Goal: Transaction & Acquisition: Book appointment/travel/reservation

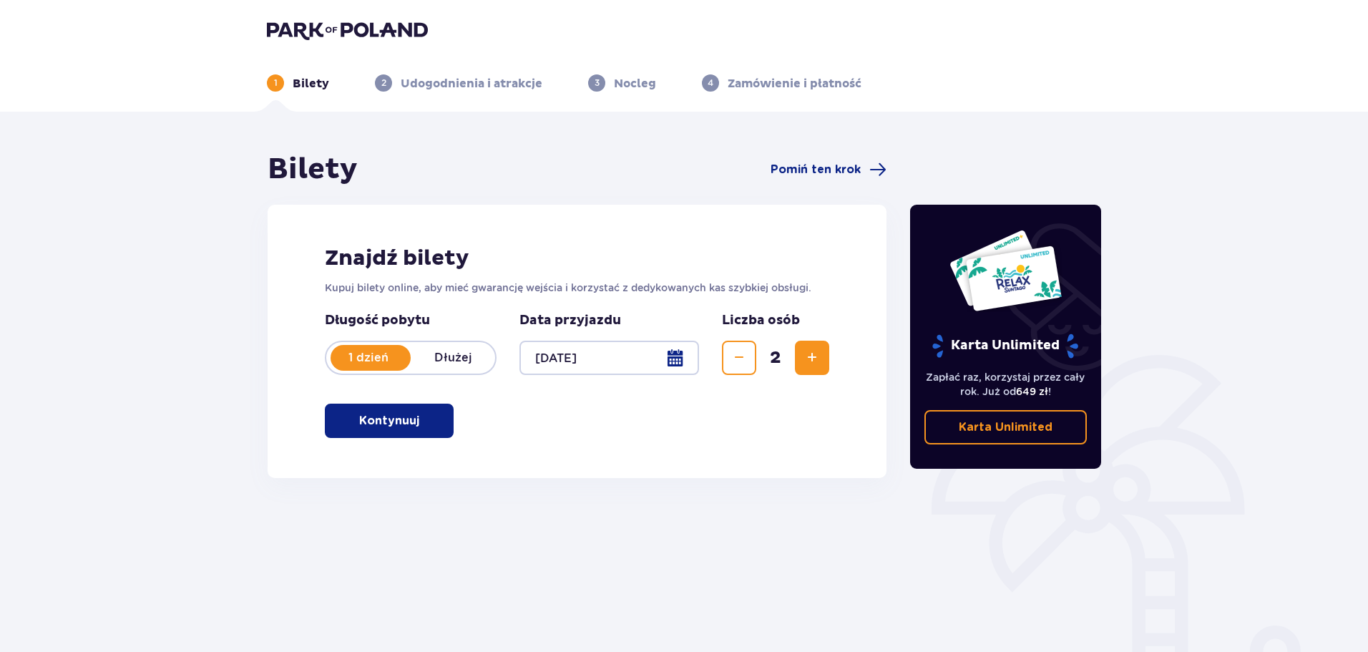
click at [394, 421] on p "Kontynuuj" at bounding box center [389, 421] width 60 height 16
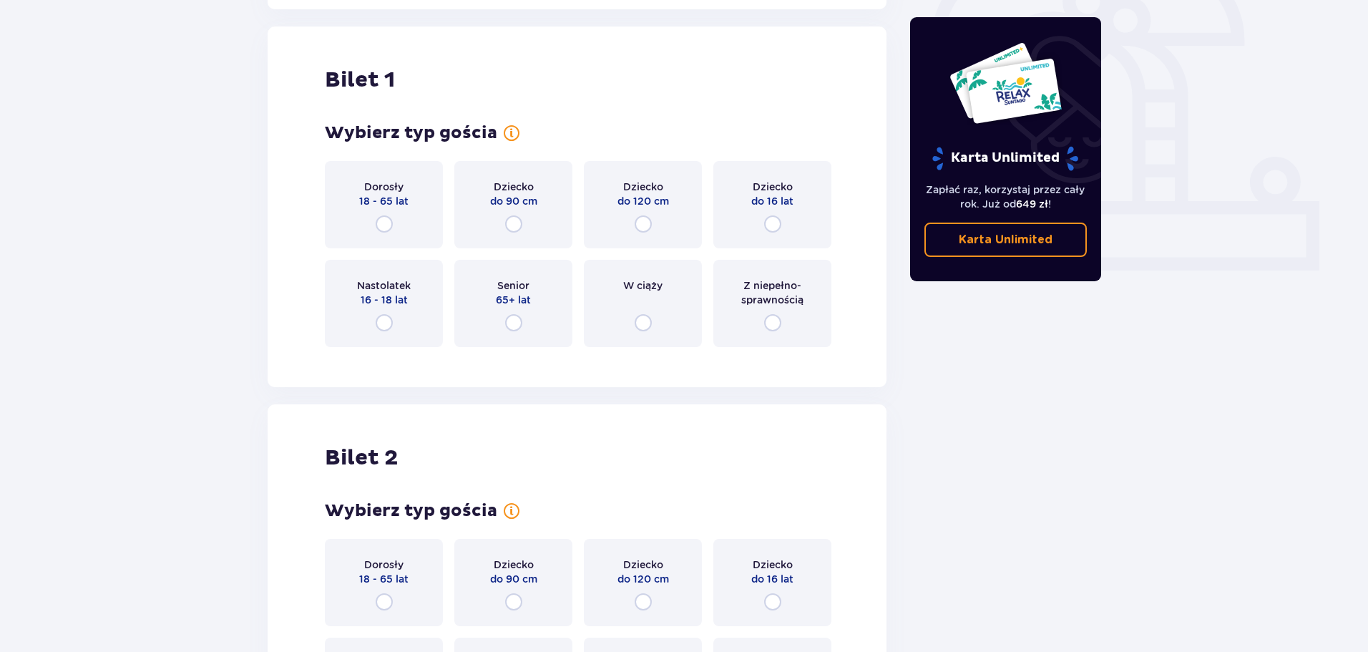
scroll to position [478, 0]
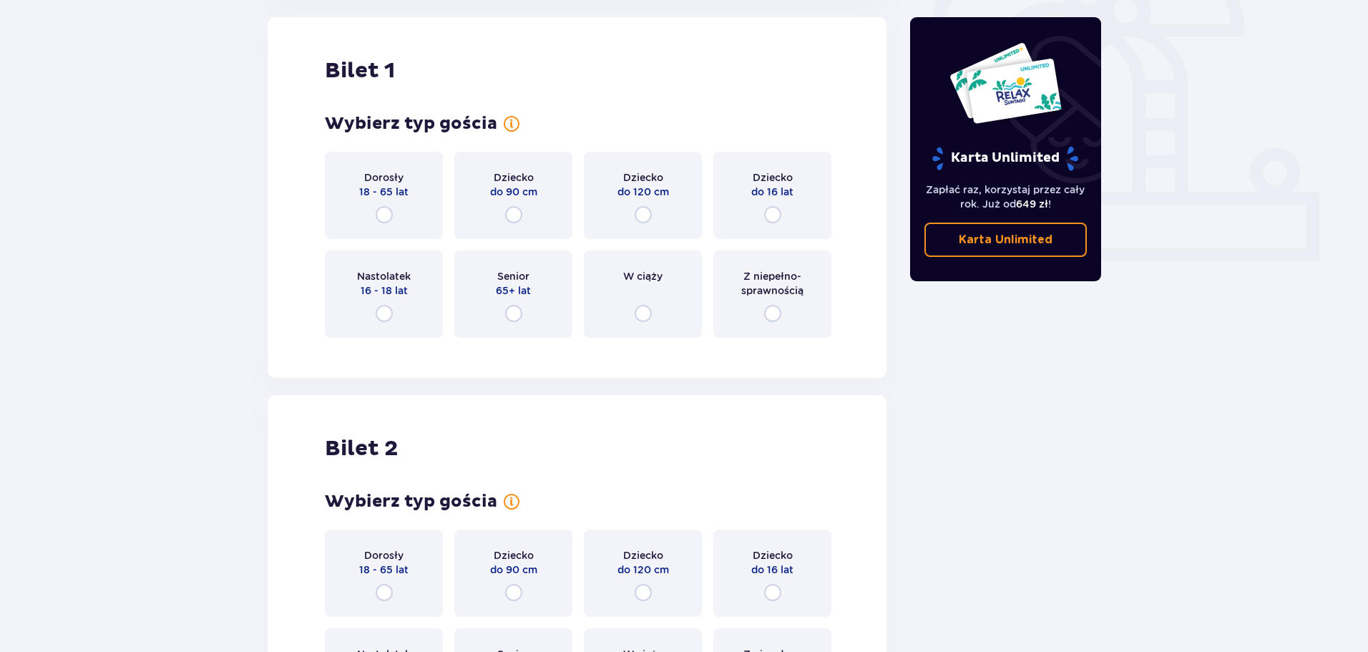
click at [385, 214] on input "radio" at bounding box center [384, 214] width 17 height 17
radio input "true"
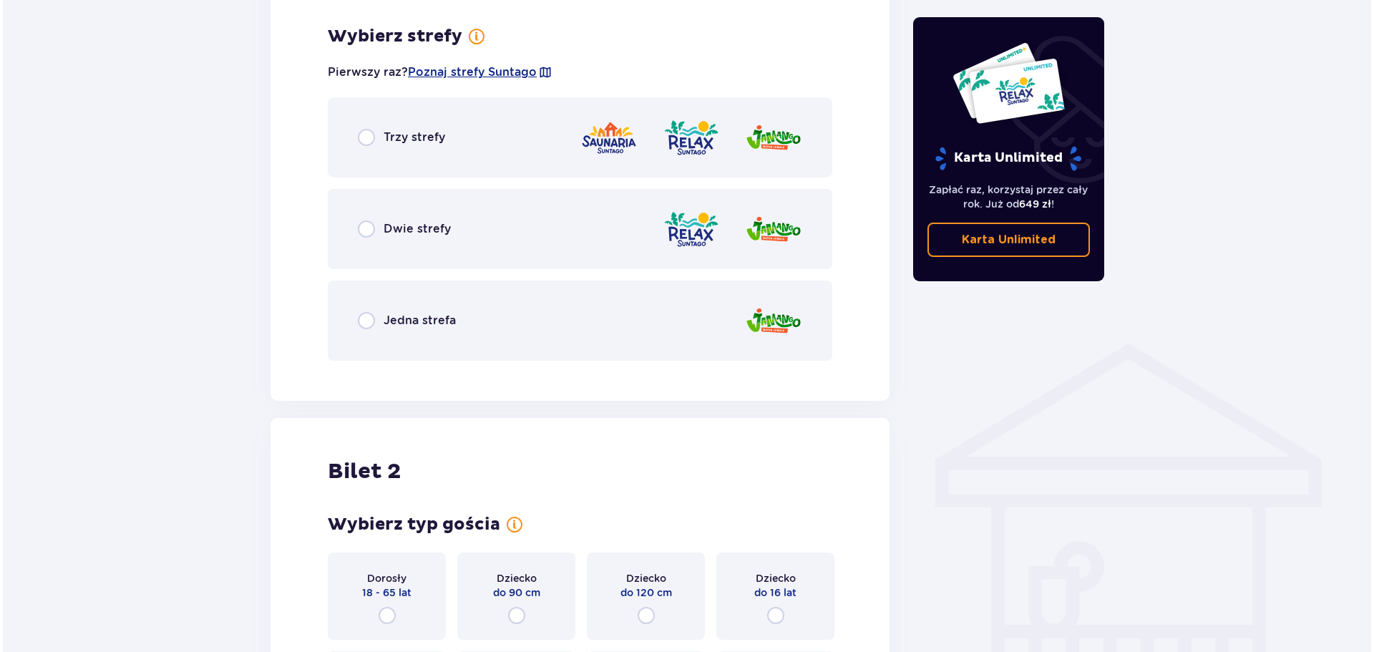
scroll to position [693, 0]
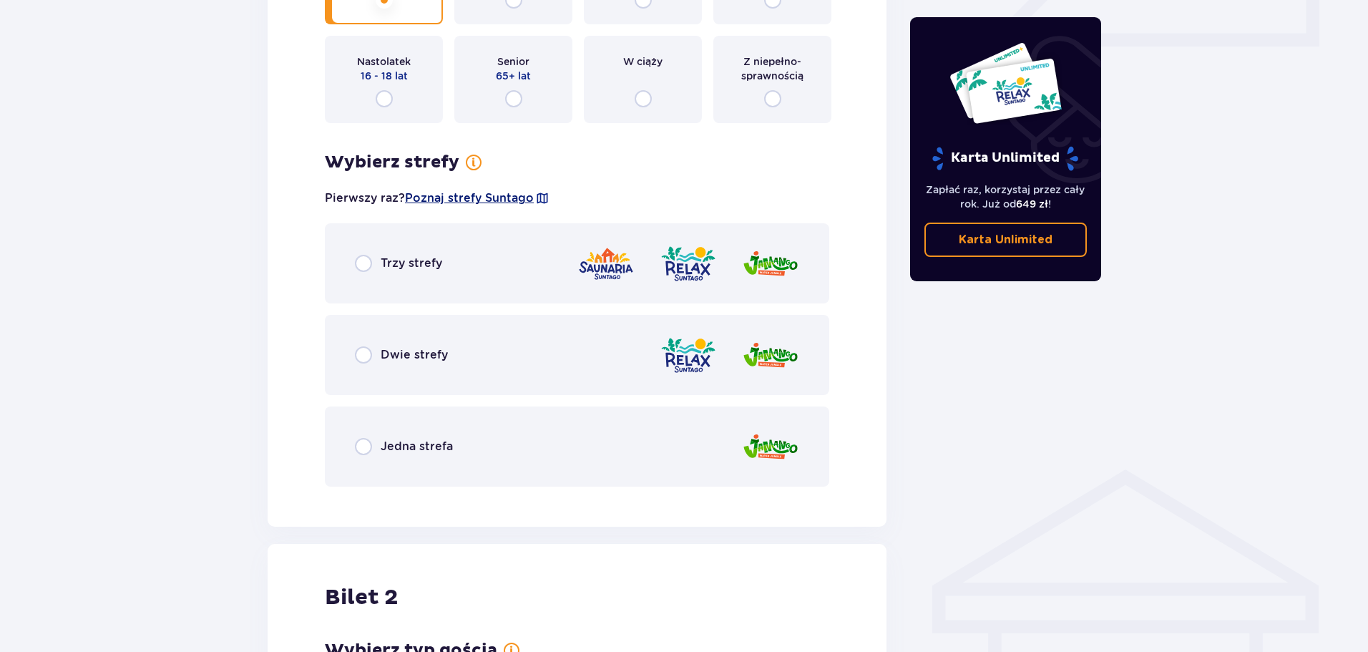
click at [513, 200] on span "Poznaj strefy Suntago" at bounding box center [469, 198] width 129 height 16
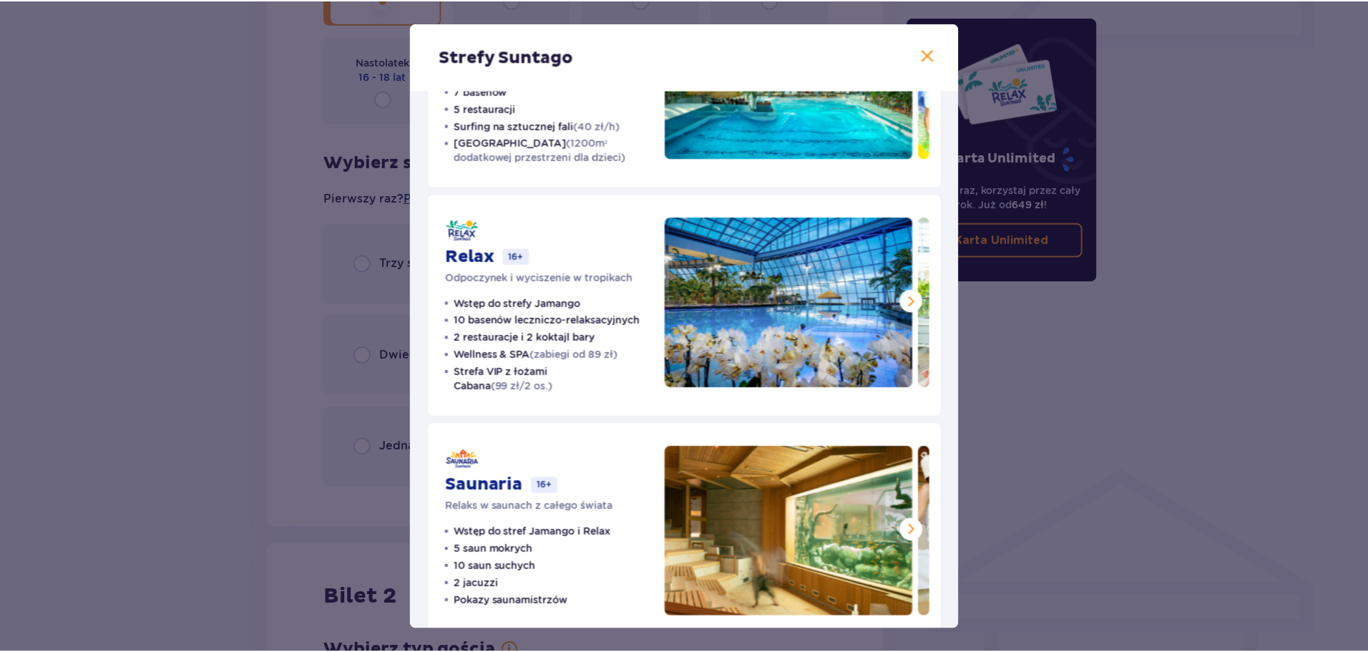
scroll to position [171, 0]
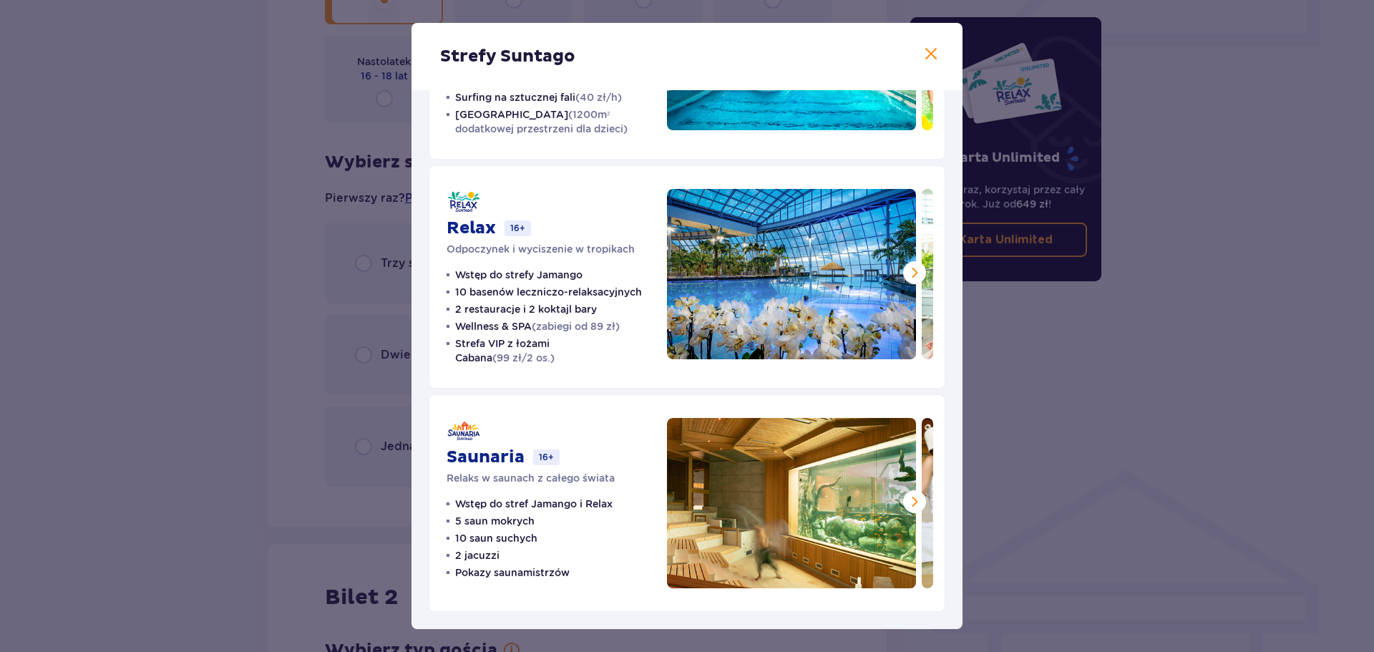
click at [914, 272] on span at bounding box center [914, 272] width 17 height 17
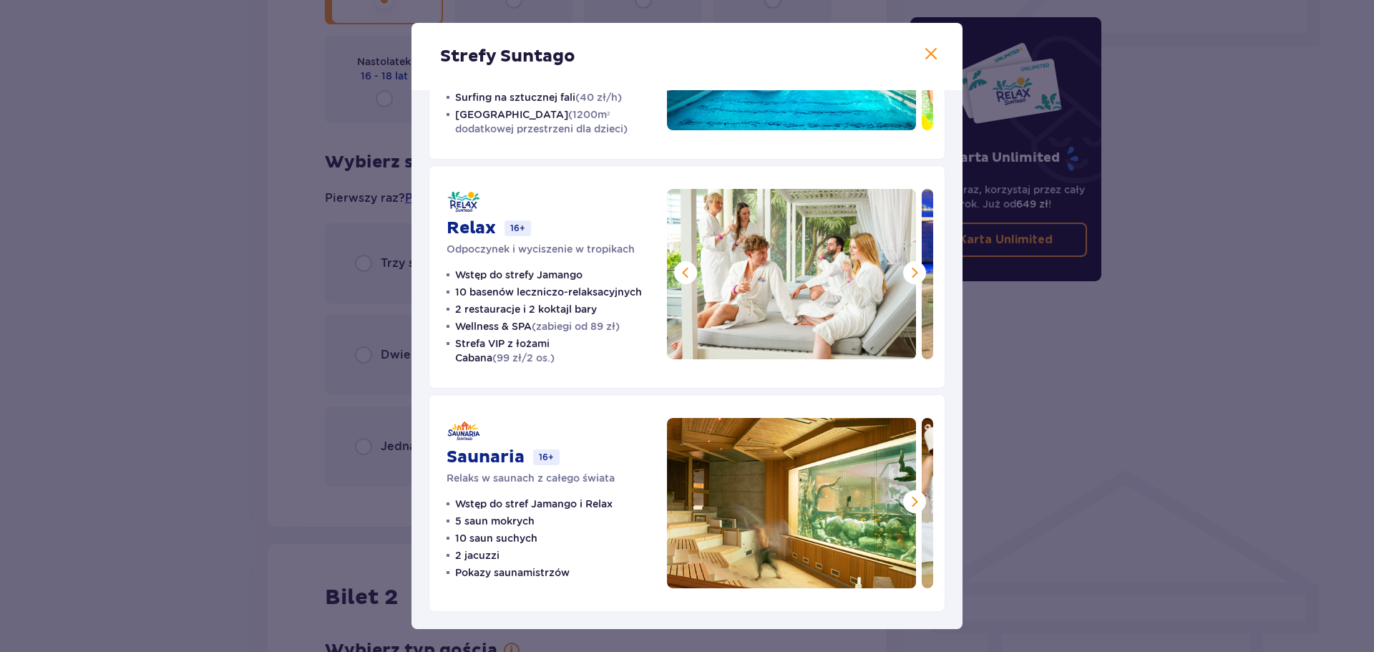
click at [914, 272] on span at bounding box center [914, 272] width 17 height 17
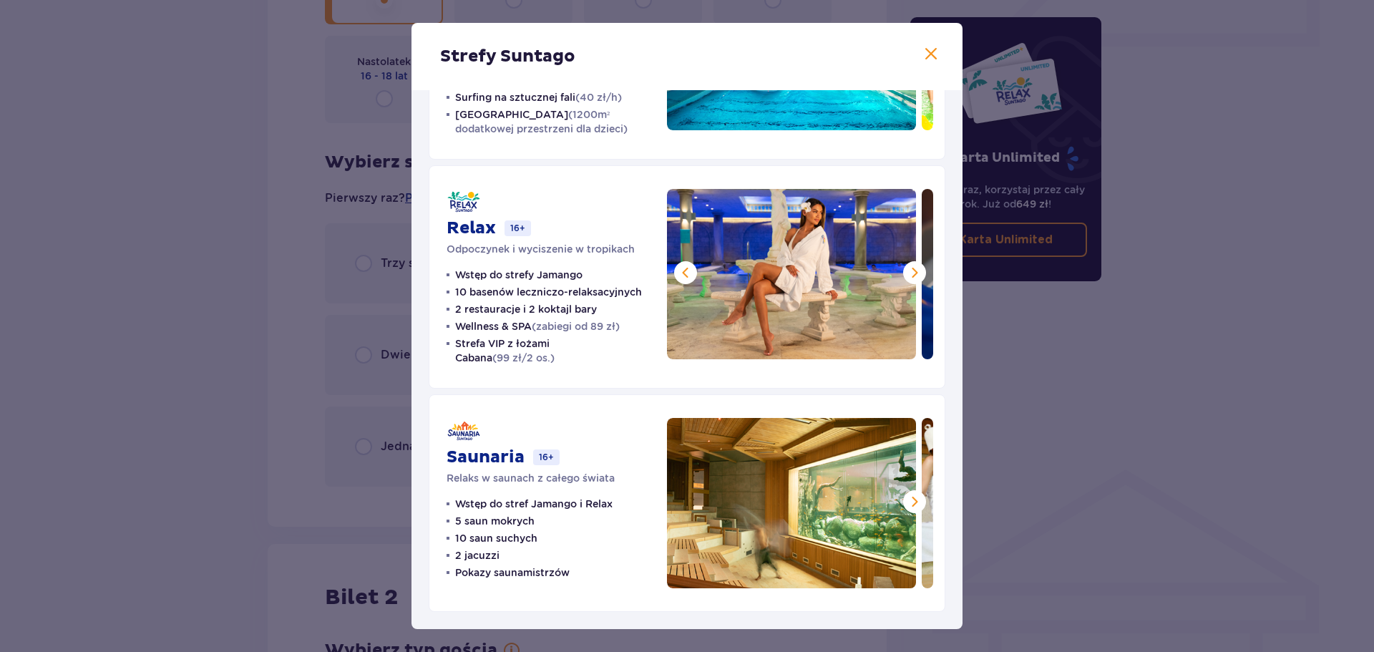
click at [914, 272] on span at bounding box center [914, 272] width 17 height 17
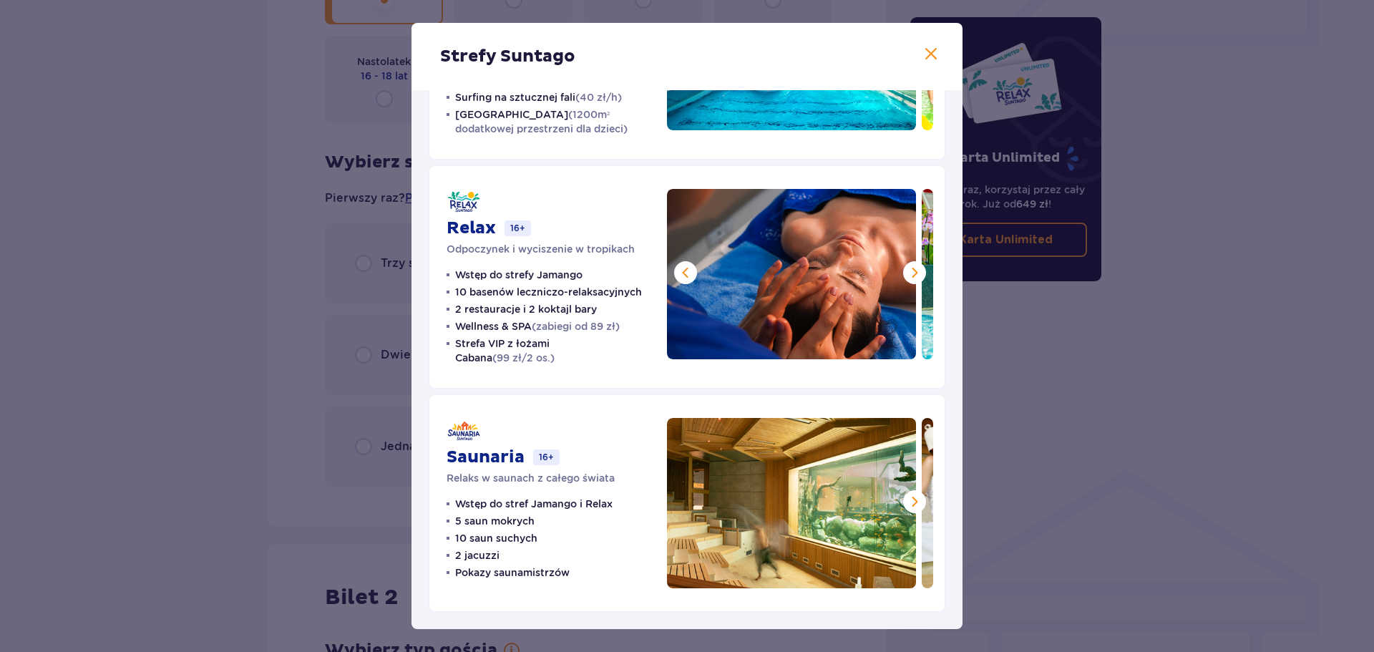
click at [914, 272] on span at bounding box center [914, 272] width 17 height 17
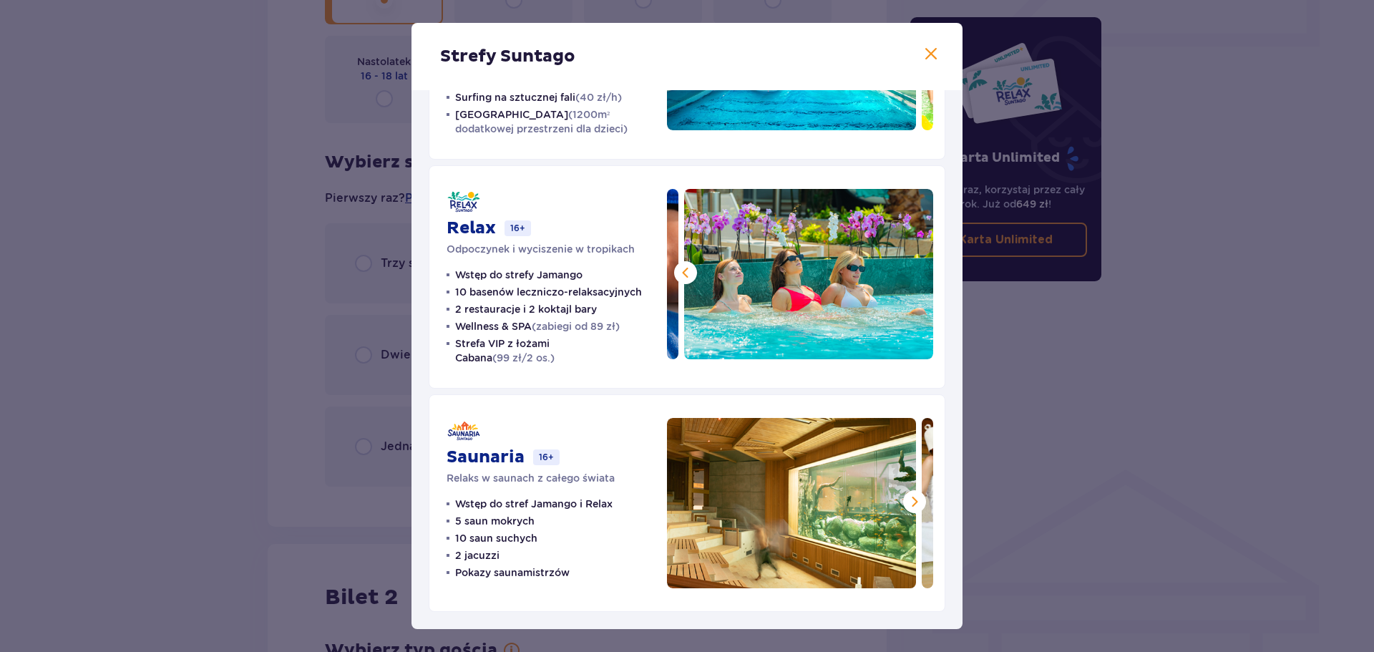
click at [914, 272] on img at bounding box center [808, 274] width 249 height 170
click at [923, 51] on span at bounding box center [930, 54] width 17 height 17
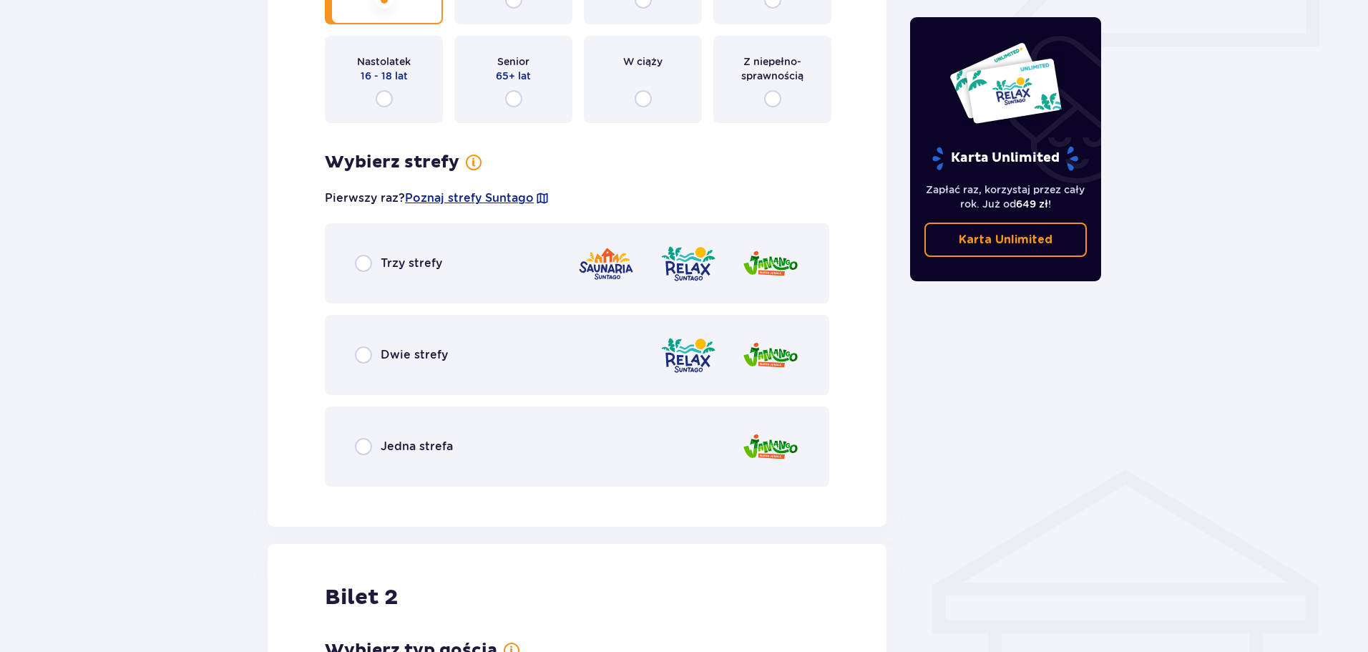
click at [363, 354] on input "radio" at bounding box center [363, 354] width 17 height 17
radio input "true"
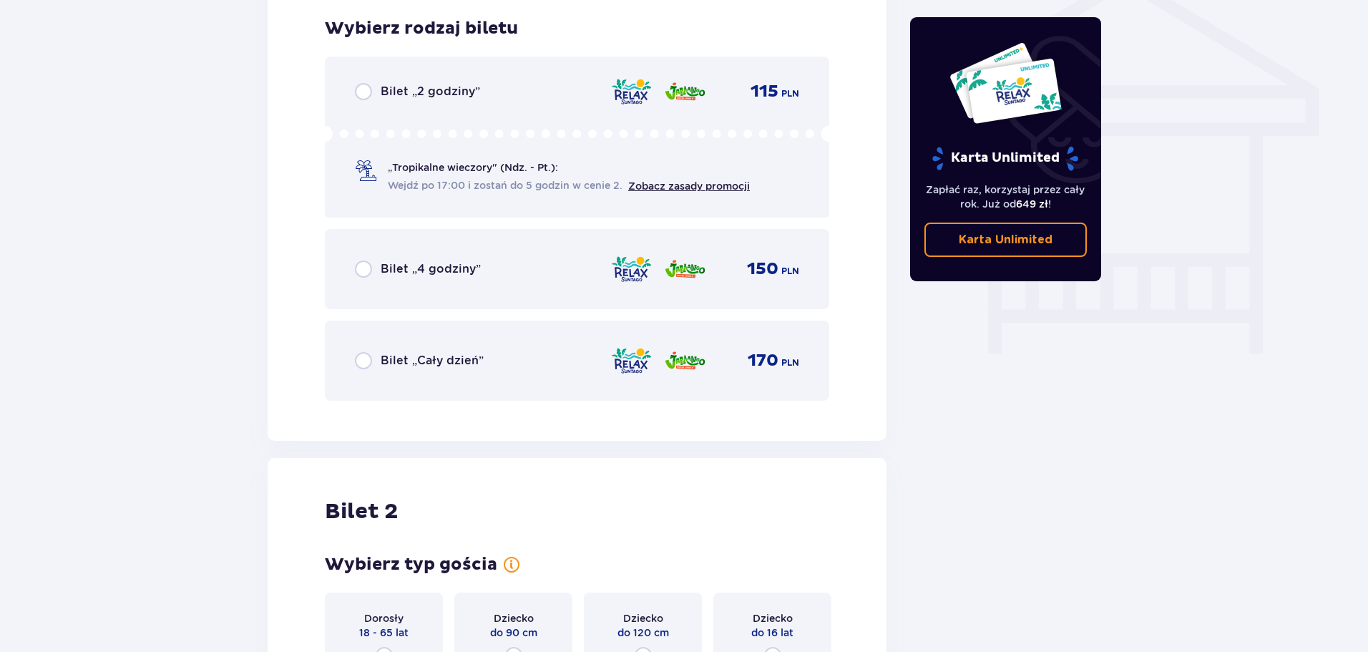
scroll to position [1191, 0]
click at [362, 360] on input "radio" at bounding box center [363, 359] width 17 height 17
radio input "true"
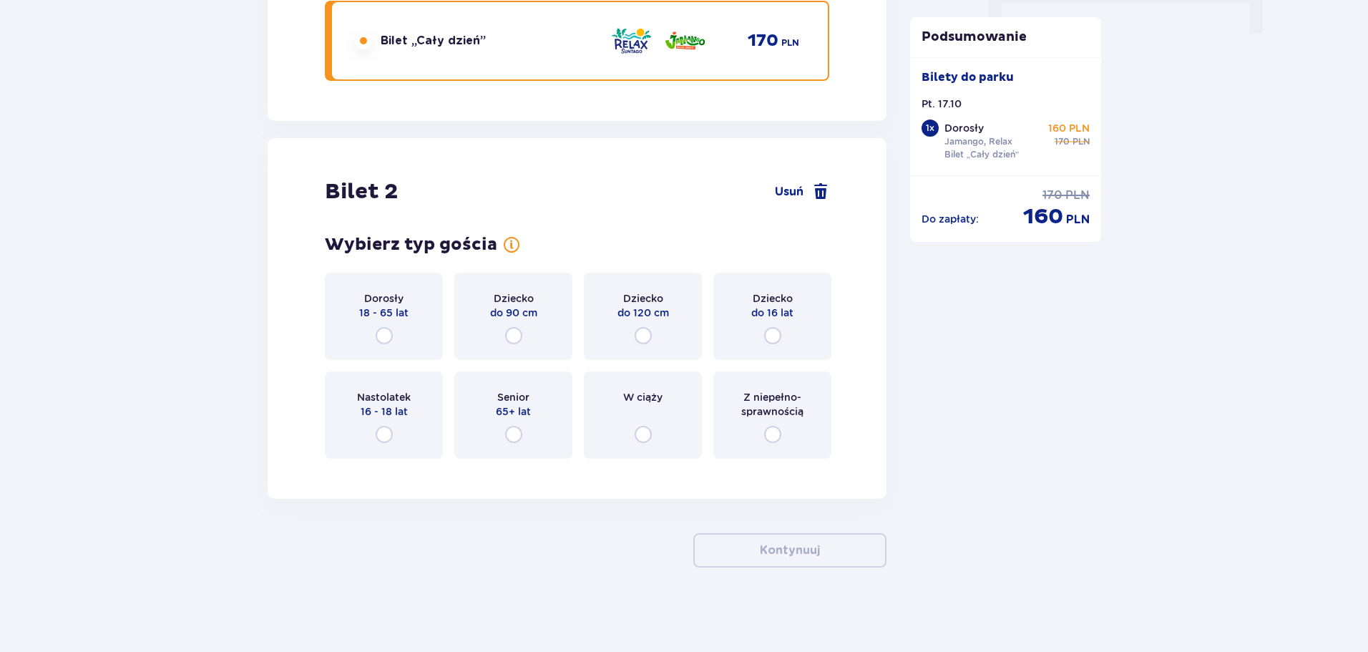
scroll to position [1511, 0]
click at [381, 335] on input "radio" at bounding box center [384, 334] width 17 height 17
radio input "true"
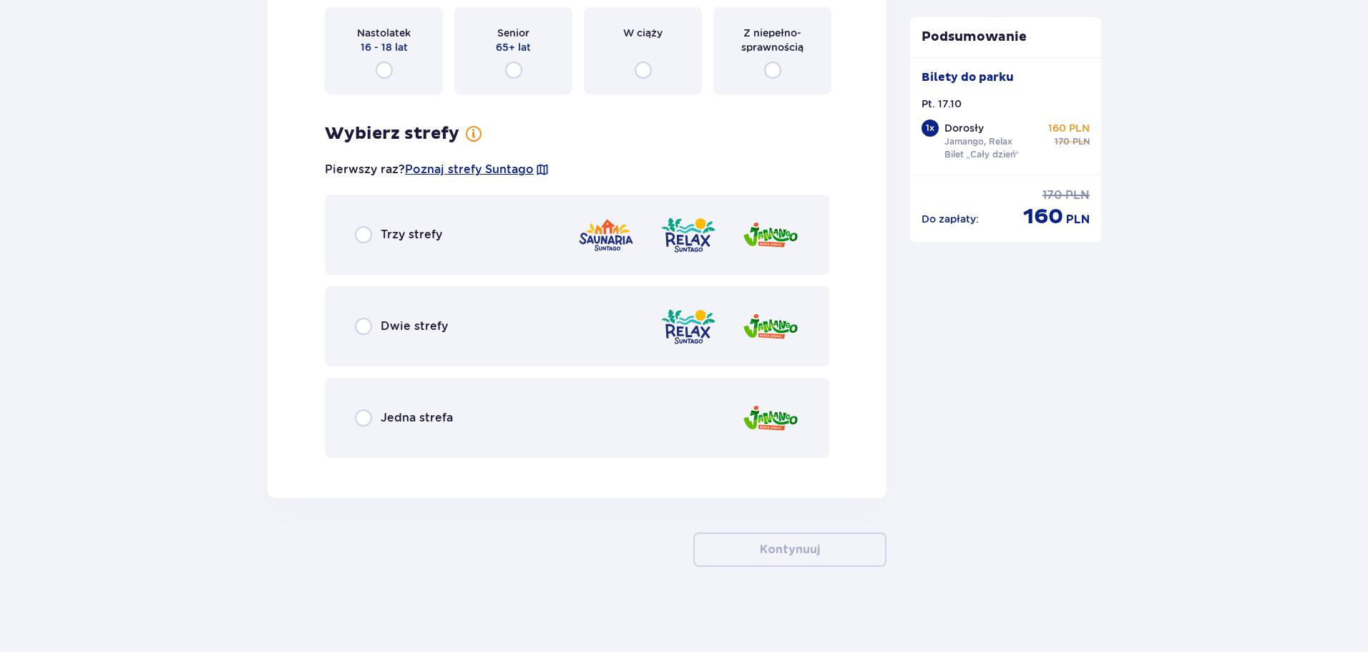
scroll to position [1875, 0]
click at [365, 323] on input "radio" at bounding box center [363, 325] width 17 height 17
radio input "true"
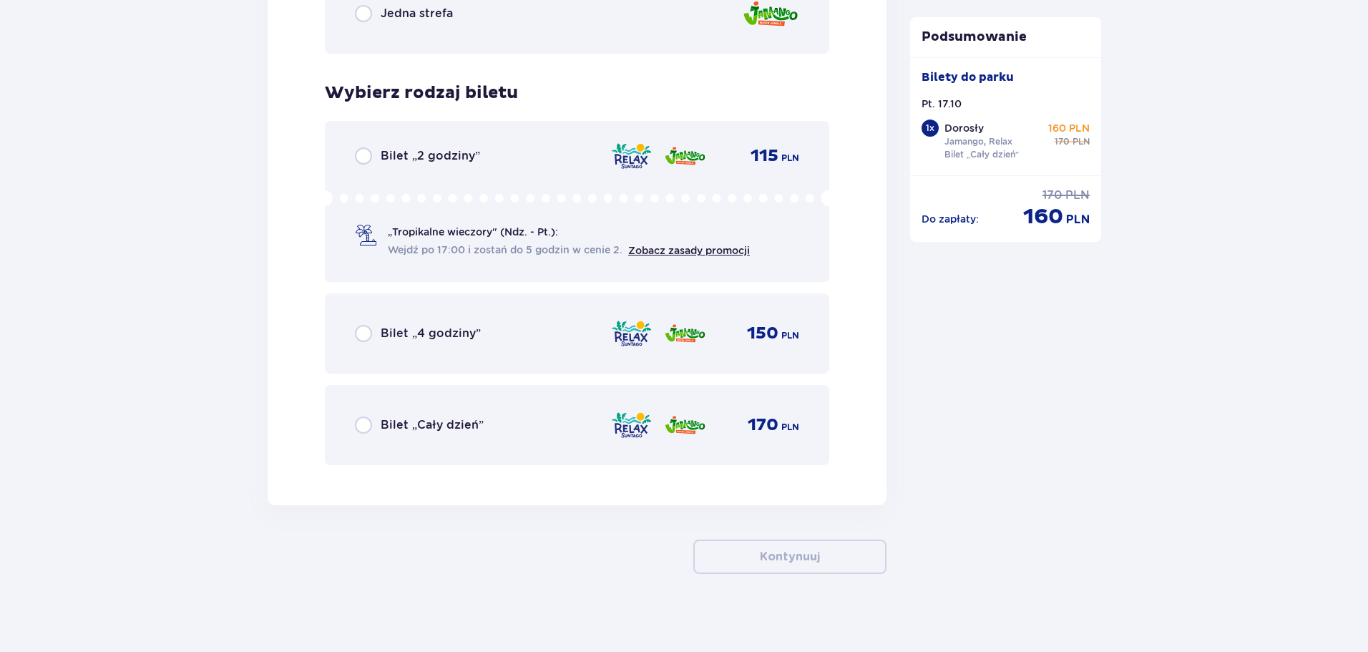
scroll to position [2286, 0]
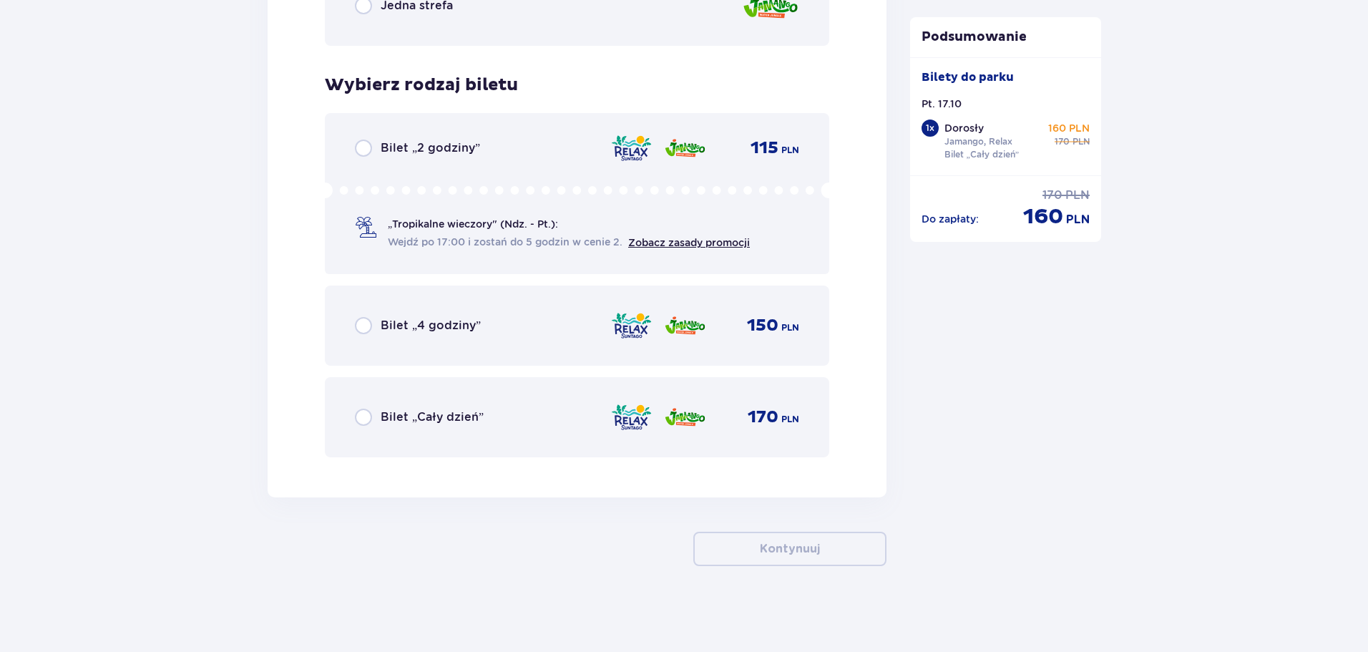
click at [369, 416] on input "radio" at bounding box center [363, 417] width 17 height 17
radio input "true"
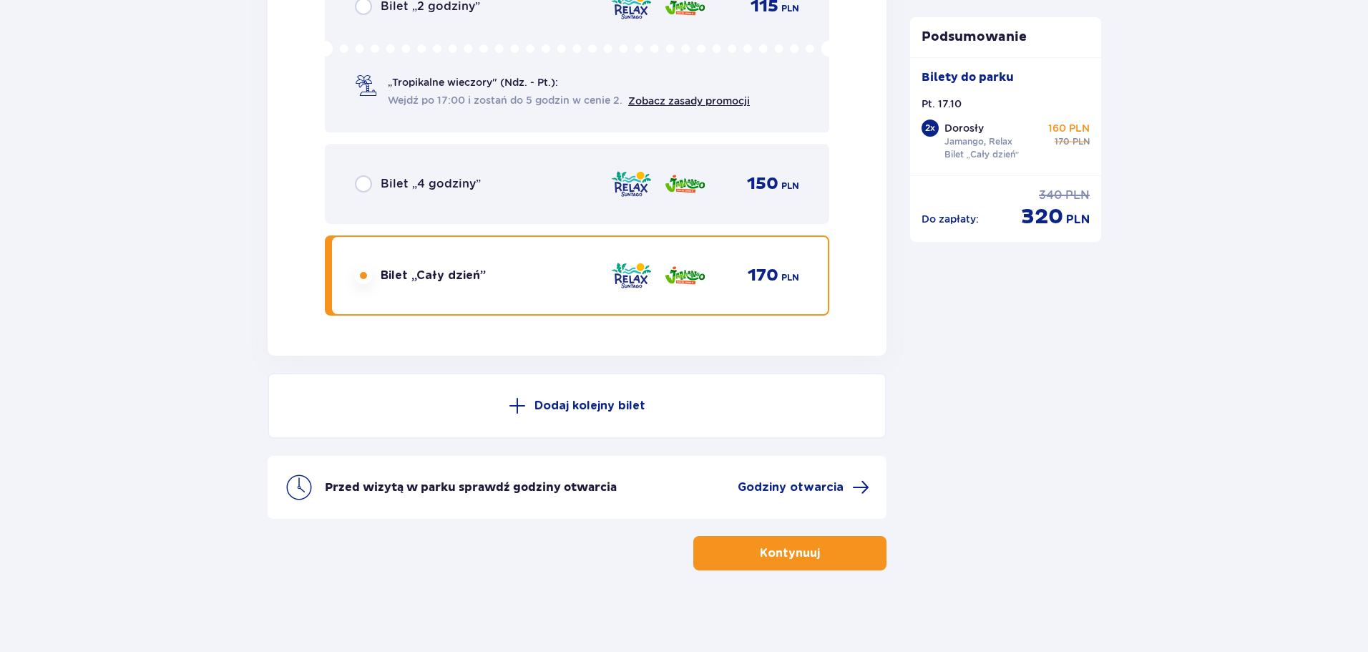
scroll to position [2432, 0]
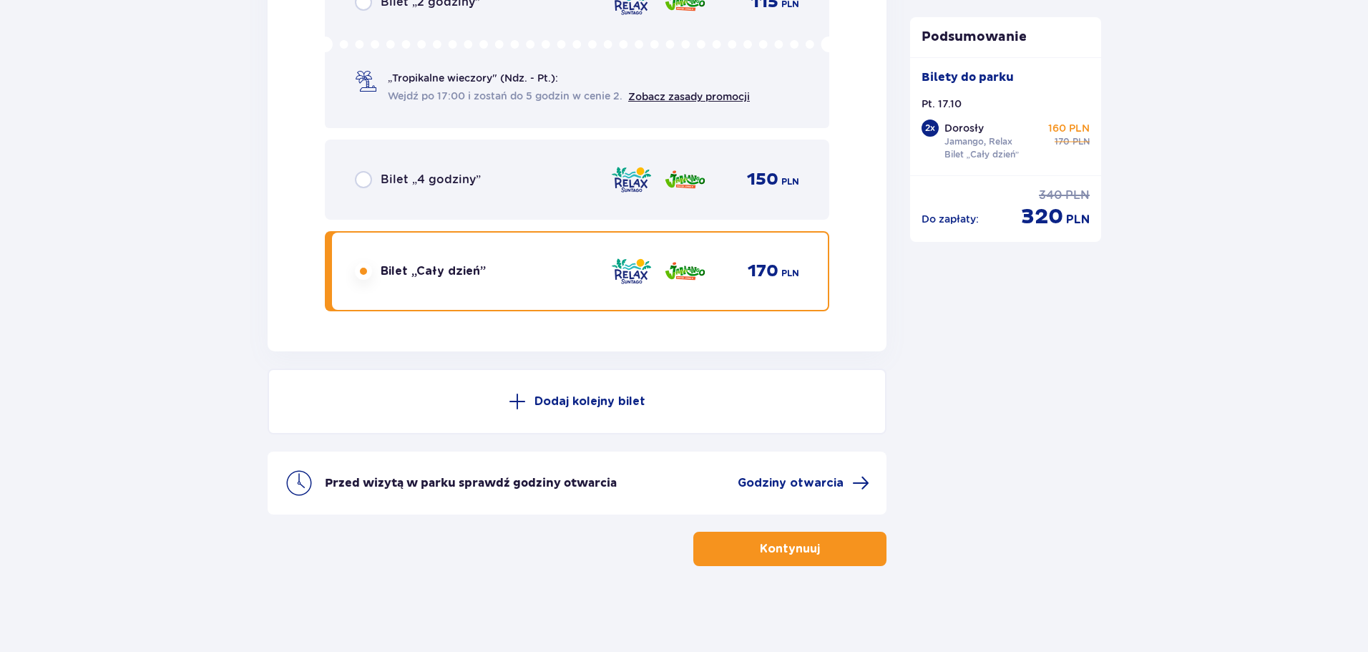
click at [793, 548] on p "Kontynuuj" at bounding box center [790, 549] width 60 height 16
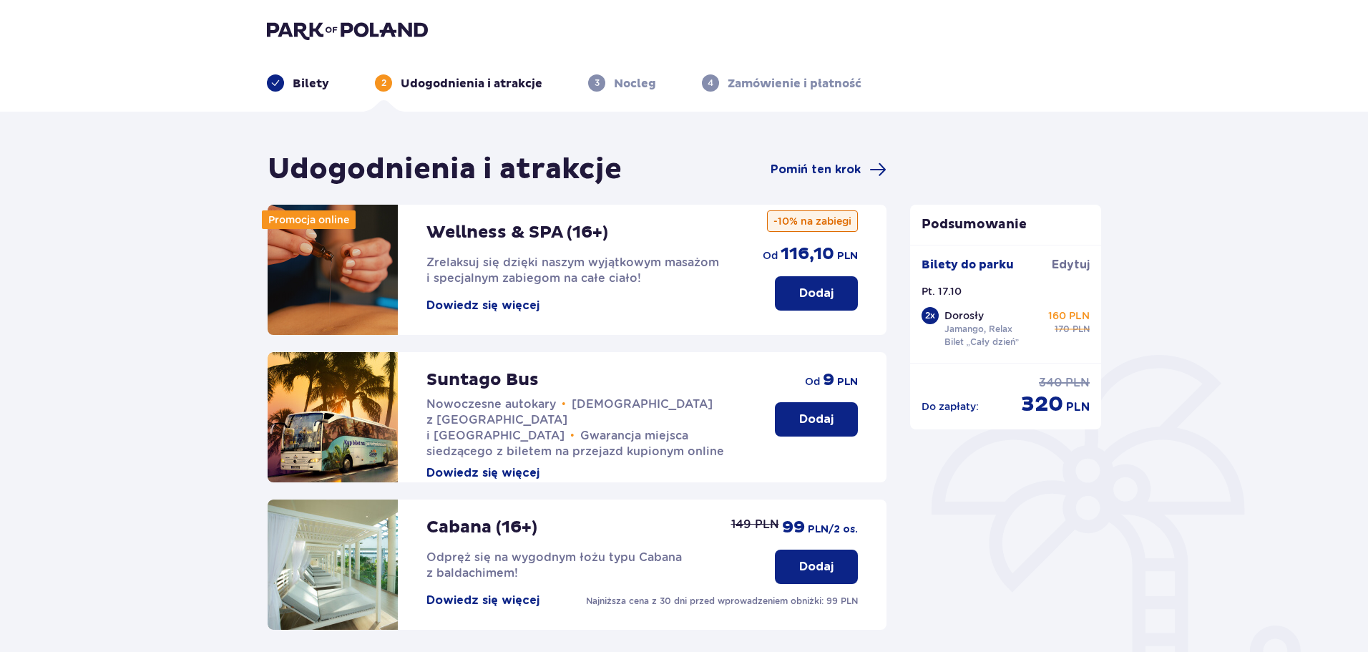
click at [452, 306] on button "Dowiedz się więcej" at bounding box center [482, 306] width 113 height 16
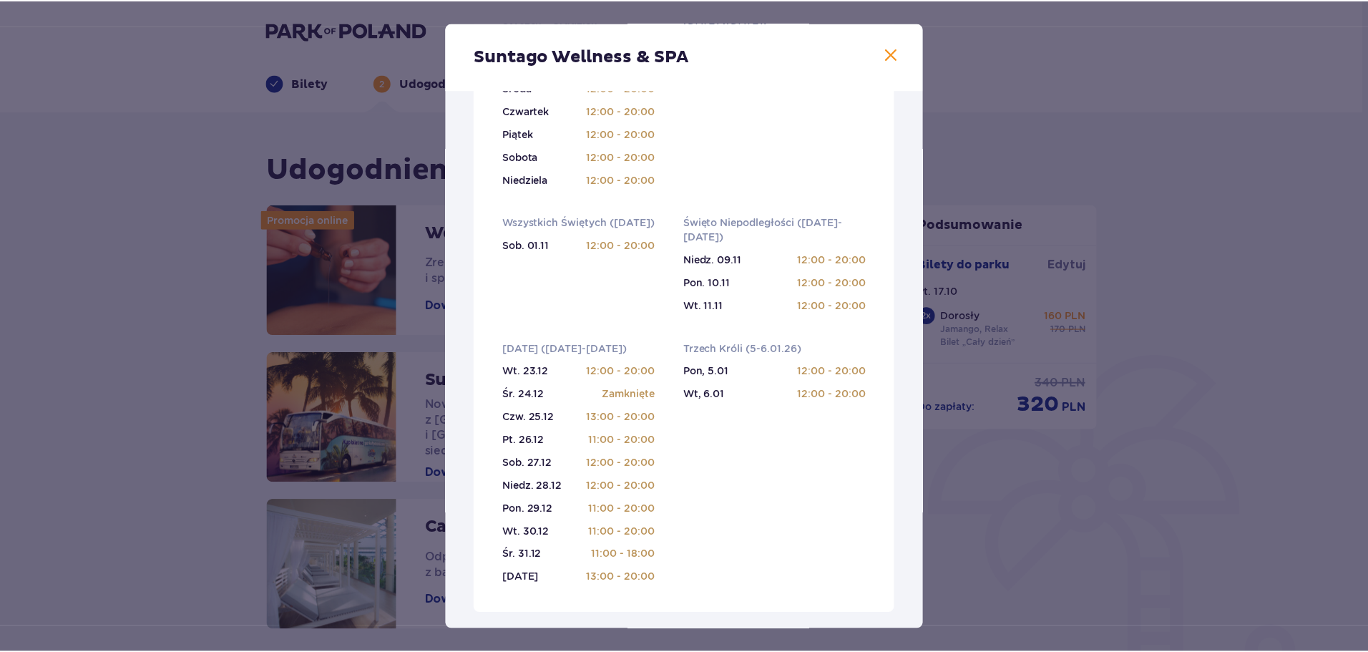
scroll to position [429, 0]
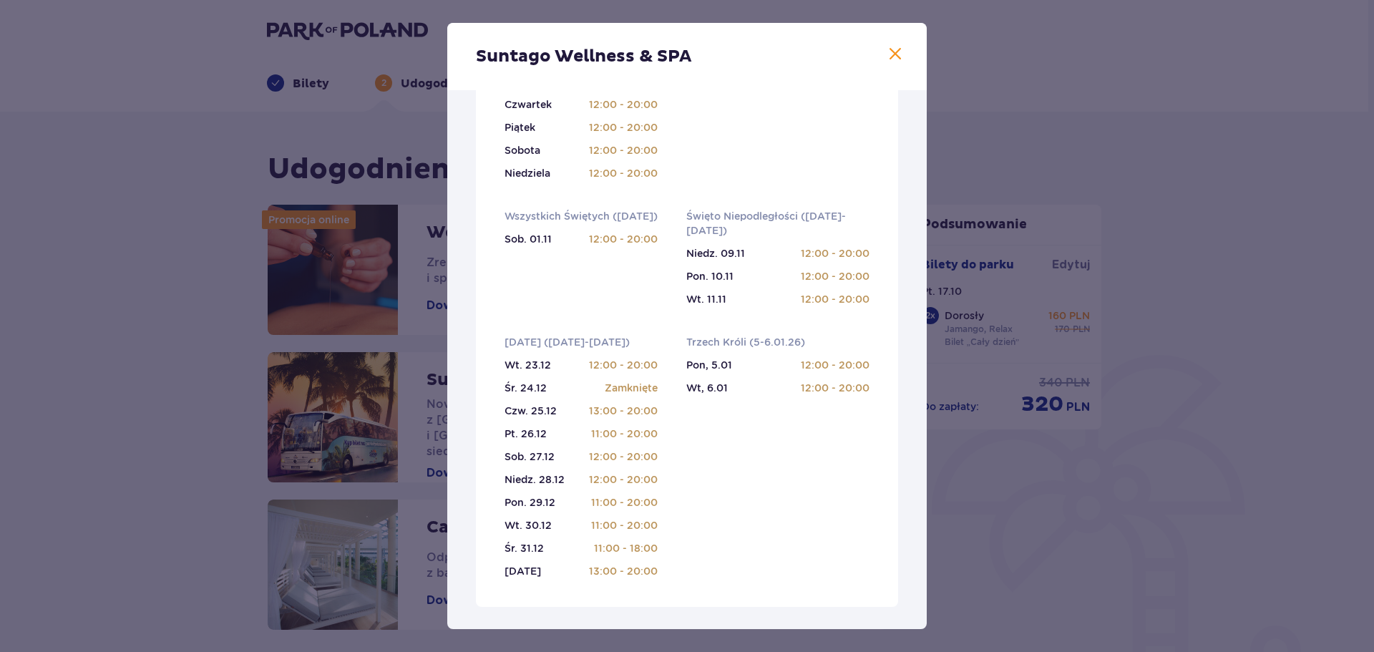
click at [894, 52] on span at bounding box center [895, 54] width 17 height 17
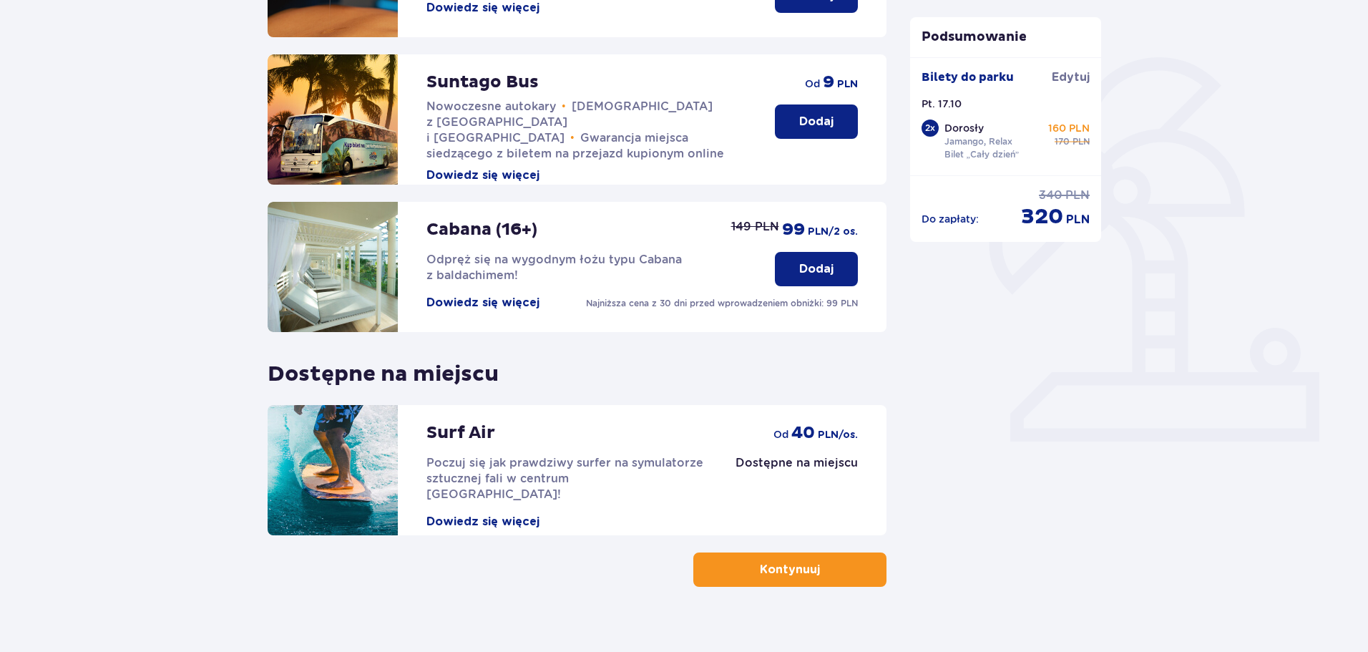
scroll to position [318, 0]
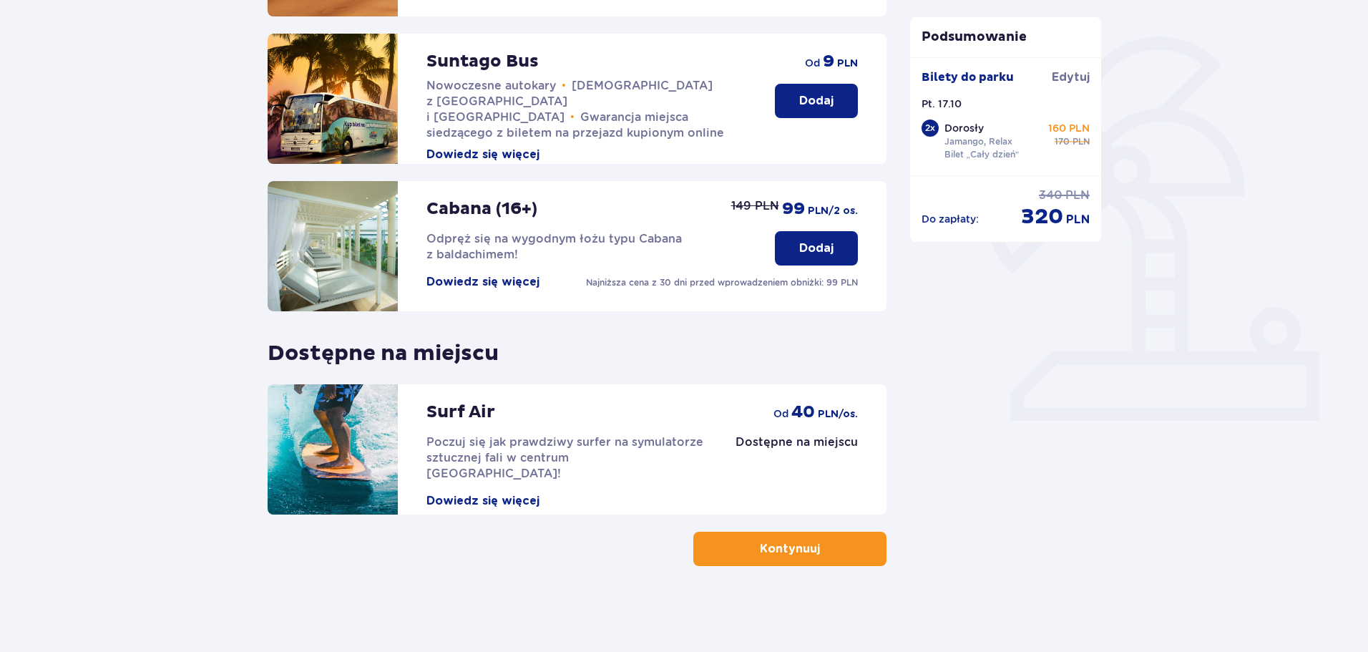
click at [761, 560] on button "Kontynuuj" at bounding box center [789, 549] width 193 height 34
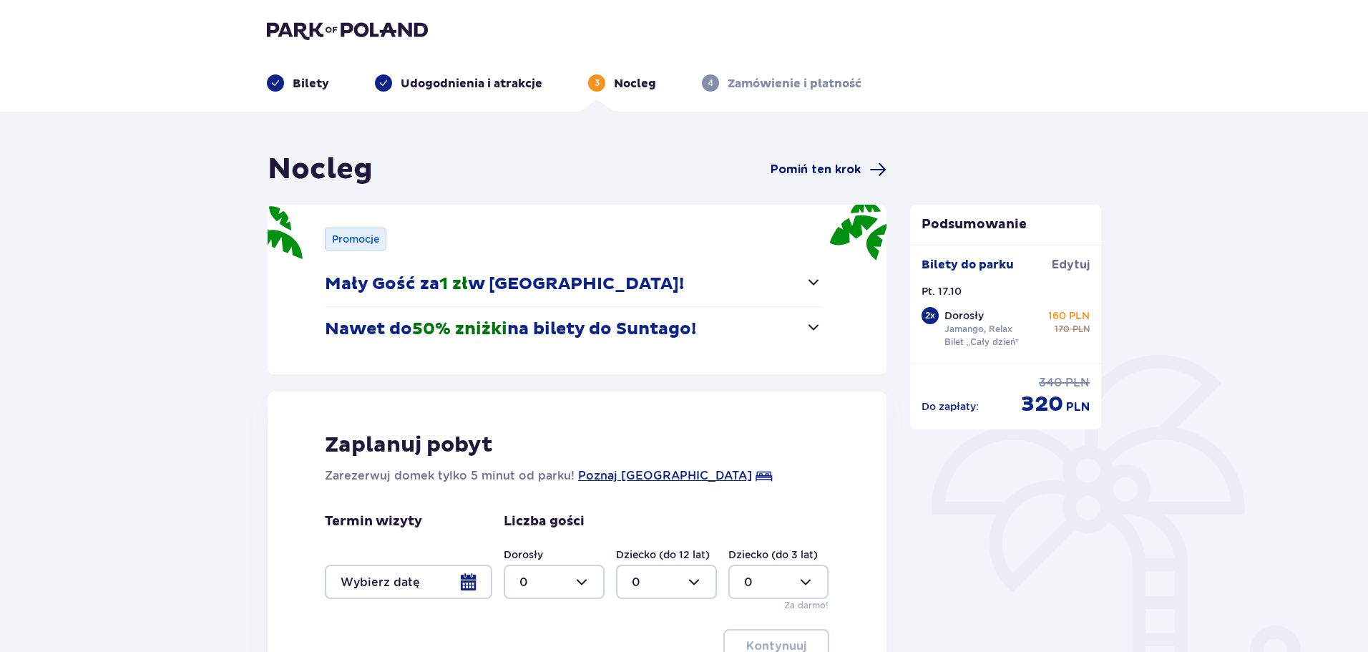
click at [836, 169] on span "Pomiń ten krok" at bounding box center [816, 170] width 90 height 16
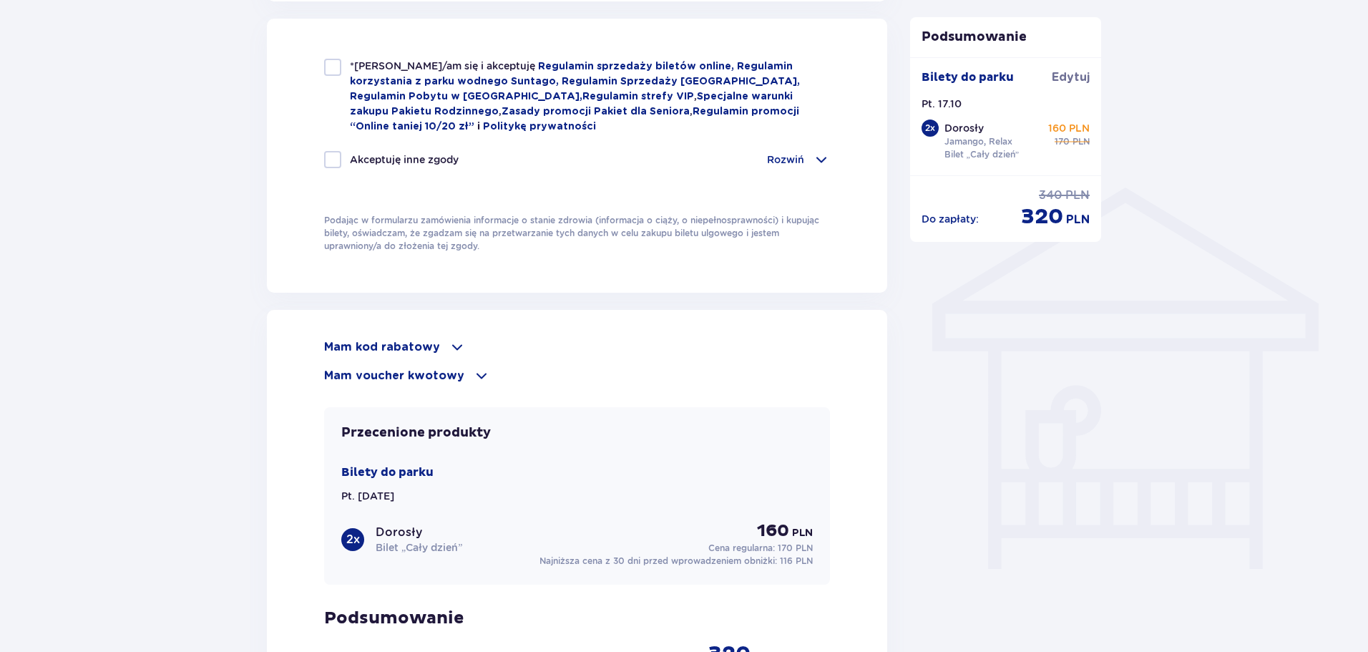
scroll to position [1217, 0]
